Goal: Task Accomplishment & Management: Manage account settings

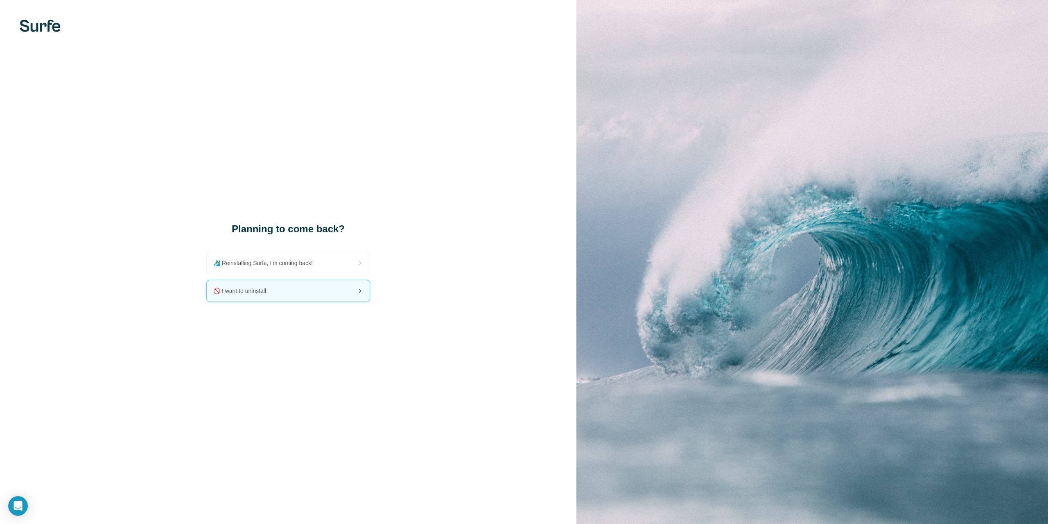
click at [314, 292] on div "🚫 I want to uninstall" at bounding box center [288, 290] width 163 height 21
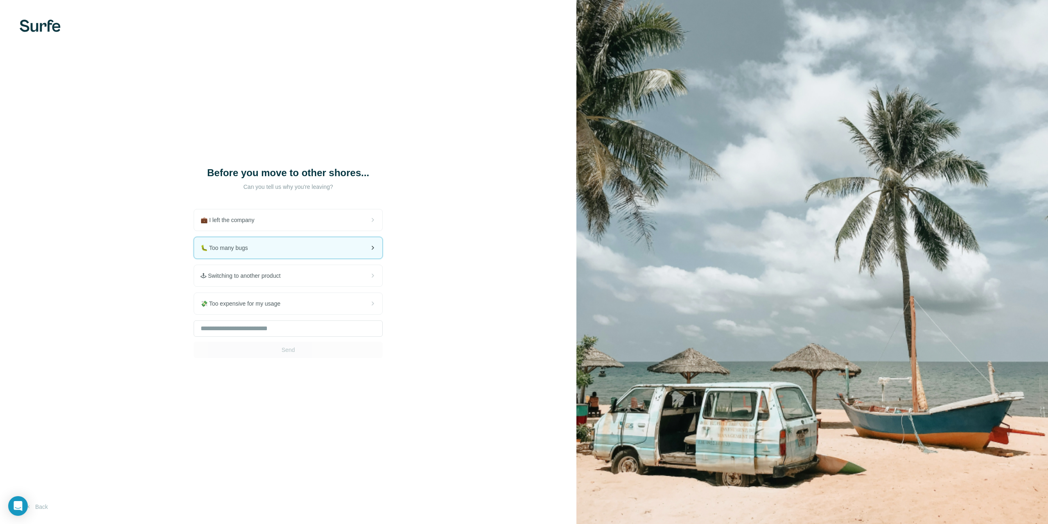
click at [329, 246] on div "🐛 Too many bugs" at bounding box center [288, 247] width 188 height 21
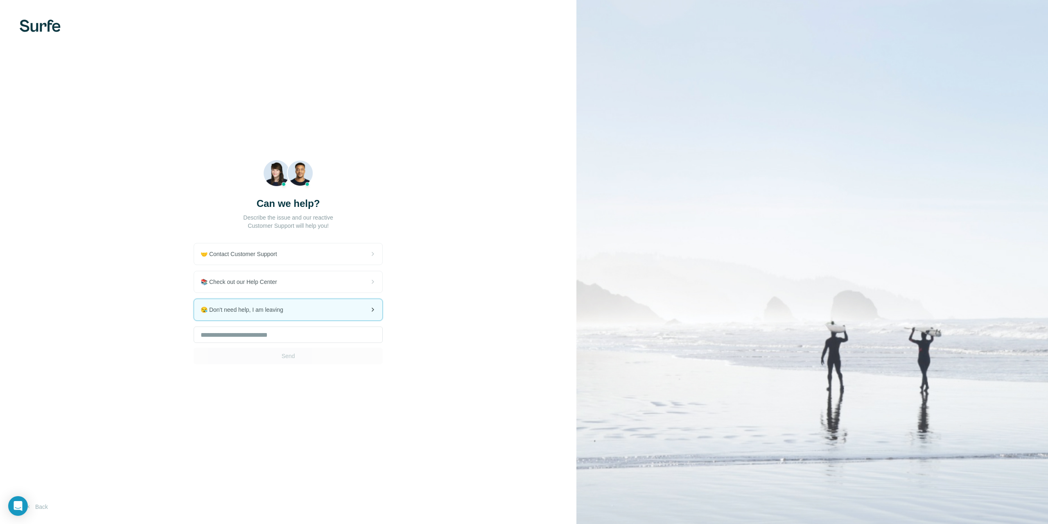
click at [316, 312] on div "😪 Don't need help, I am leaving" at bounding box center [288, 309] width 188 height 21
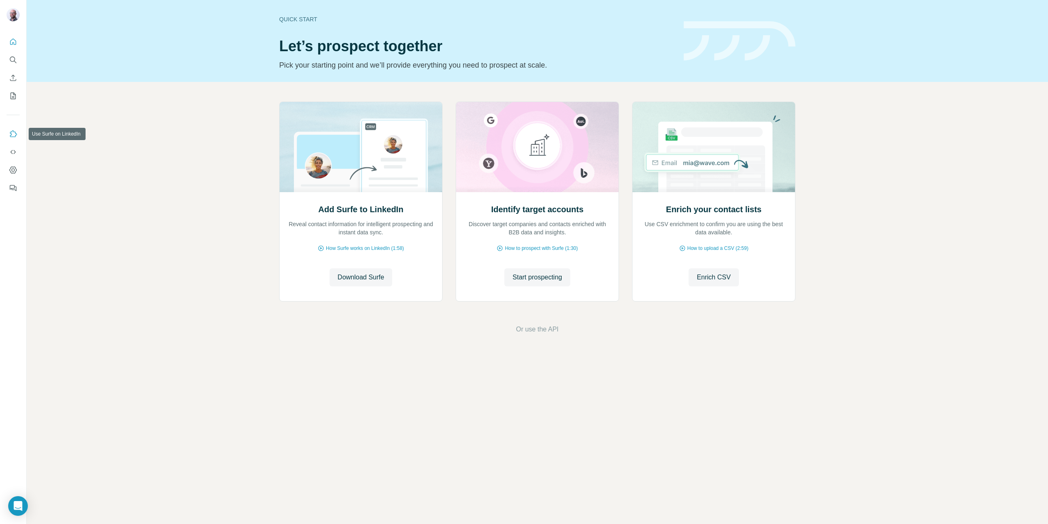
click at [12, 129] on button "Use Surfe on LinkedIn" at bounding box center [13, 133] width 13 height 15
